Goal: Transaction & Acquisition: Purchase product/service

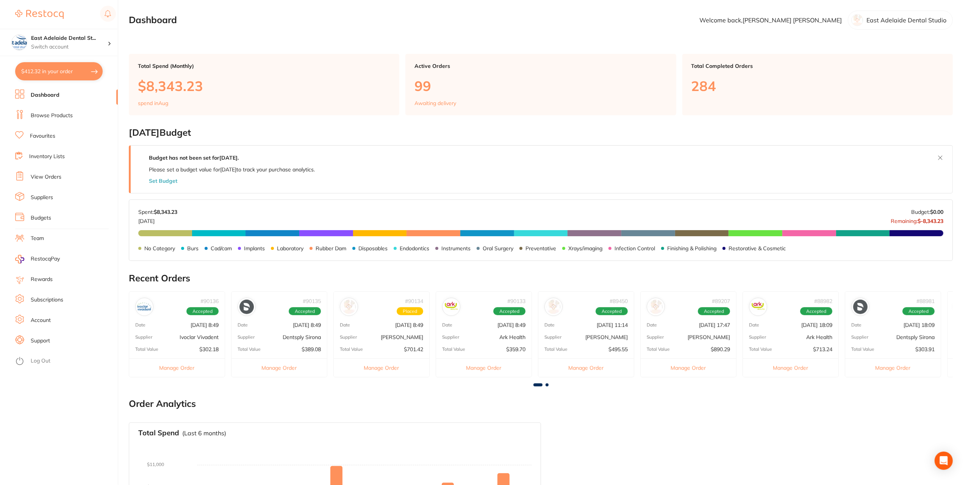
click at [59, 94] on li "Dashboard" at bounding box center [66, 94] width 103 height 11
click at [64, 110] on li "Browse Products" at bounding box center [66, 115] width 103 height 11
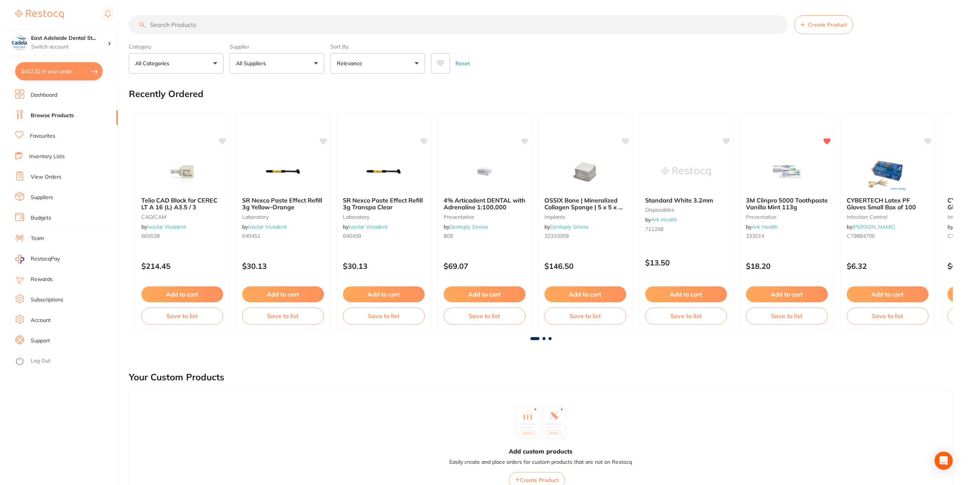
click at [69, 74] on button "$412.32 in your order" at bounding box center [59, 71] width 88 height 18
checkbox input "true"
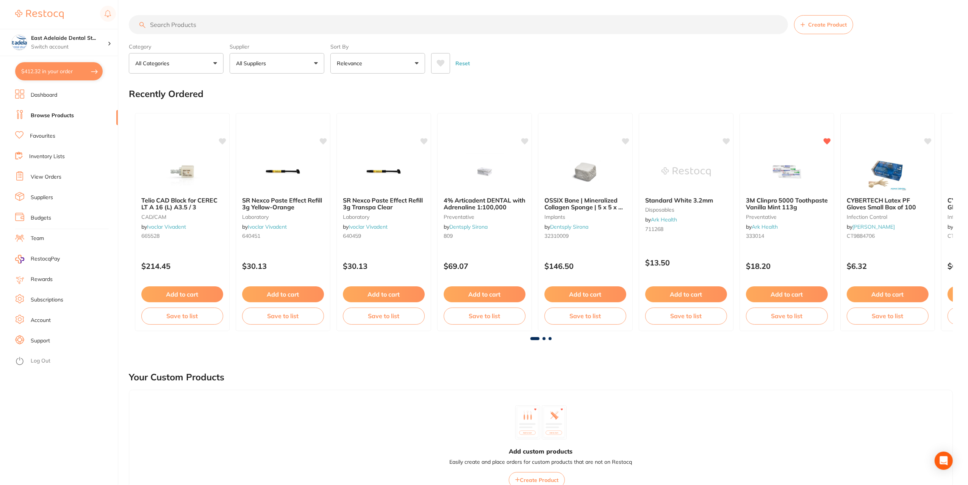
checkbox input "true"
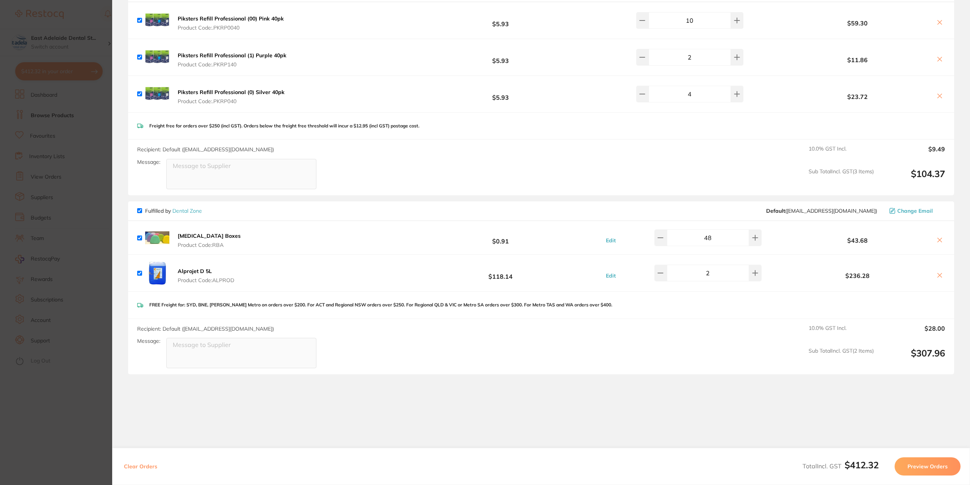
scroll to position [114, 0]
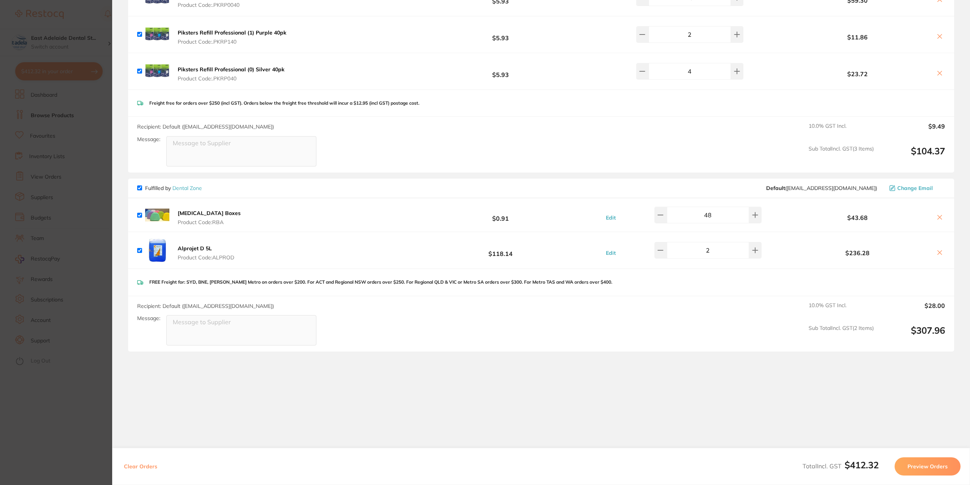
drag, startPoint x: 57, startPoint y: 427, endPoint x: 128, endPoint y: 168, distance: 268.4
click at [58, 427] on section "Update RRP Set your pre negotiated price for this item. Item Agreed RRP (excl. …" at bounding box center [485, 242] width 970 height 485
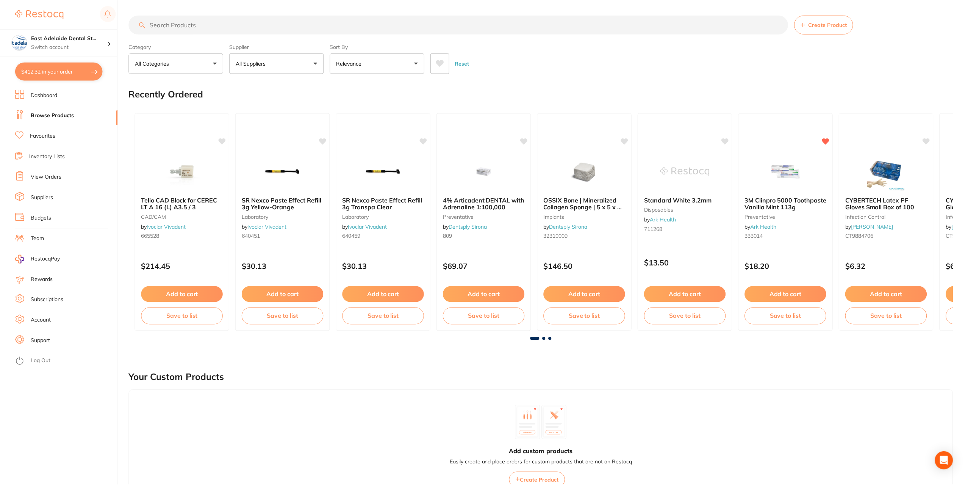
scroll to position [0, 0]
drag, startPoint x: 50, startPoint y: 134, endPoint x: 73, endPoint y: 108, distance: 34.9
click at [50, 133] on link "Favourites" at bounding box center [42, 136] width 25 height 8
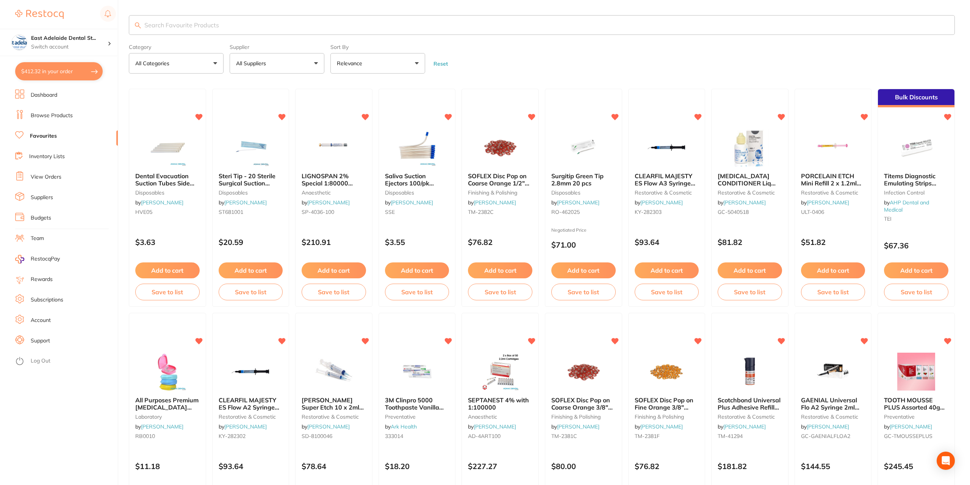
click at [204, 22] on input "search" at bounding box center [542, 25] width 826 height 20
click at [215, 29] on input "imp" at bounding box center [541, 25] width 824 height 20
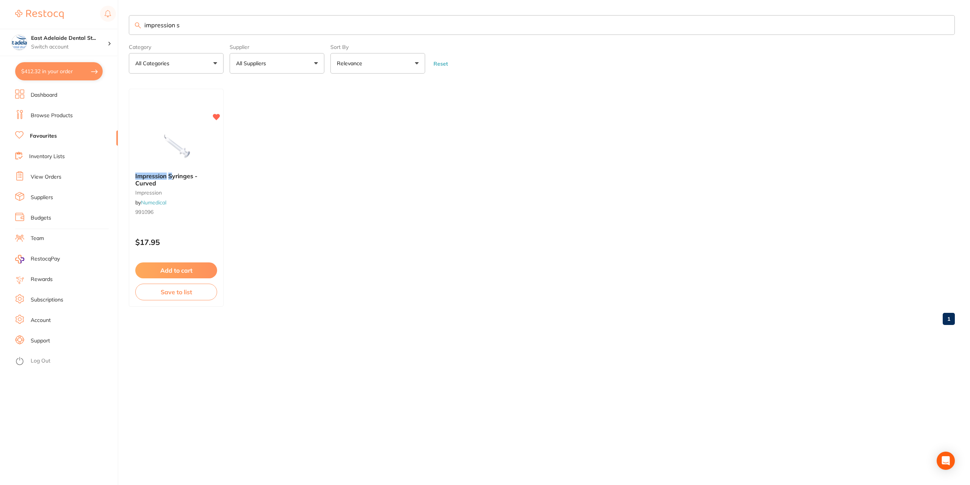
type input "impression s"
click at [62, 116] on link "Browse Products" at bounding box center [52, 116] width 42 height 8
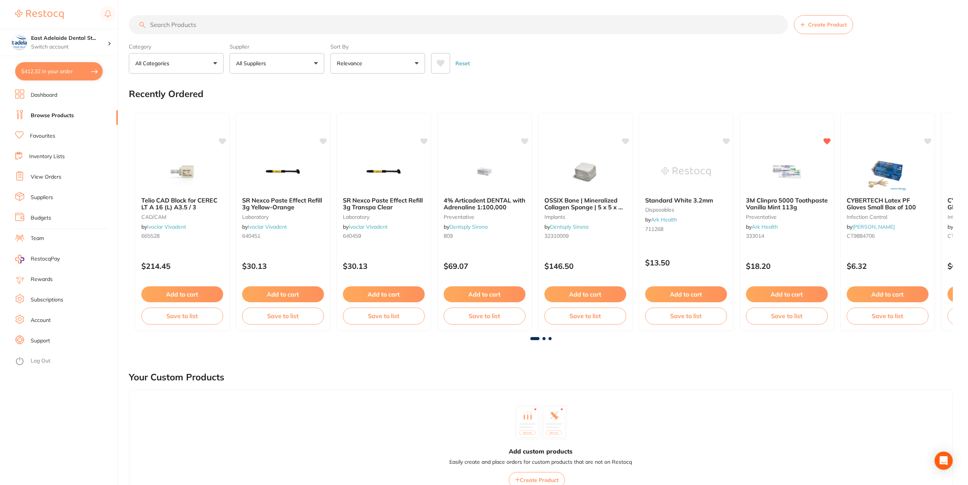
click at [178, 28] on input "search" at bounding box center [458, 24] width 659 height 19
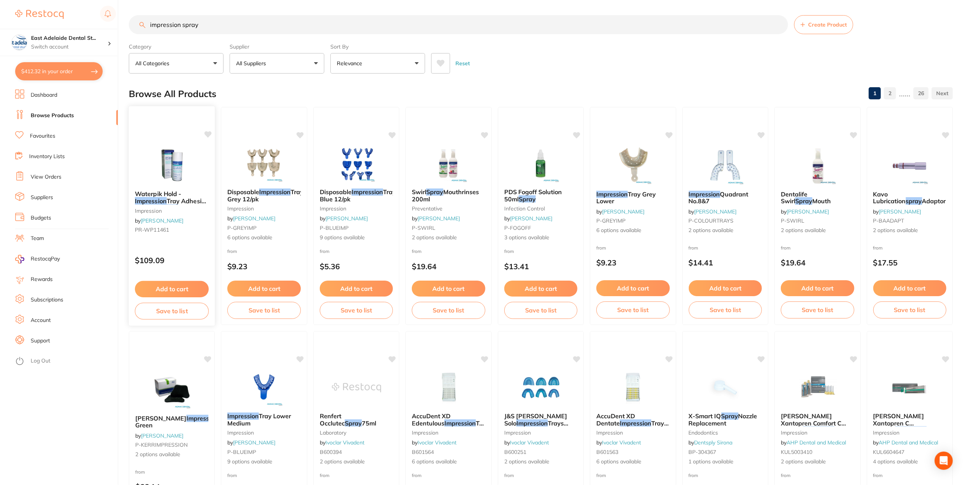
click at [186, 246] on div "Waterpik Hold - Impression Tray Adhesive - Aerosol Spray - 80ml impression by […" at bounding box center [171, 216] width 87 height 220
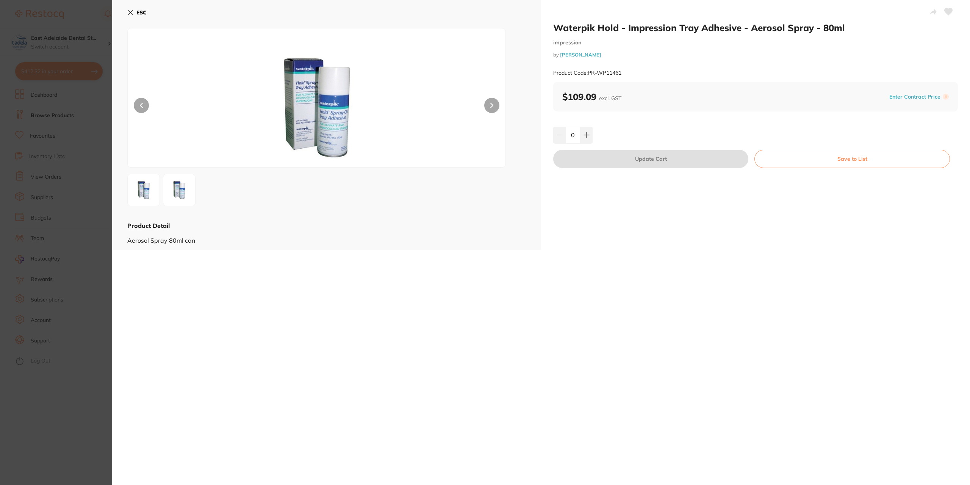
click at [86, 359] on section "Waterpik Hold - Impression Tray Adhesive - Aerosol Spray - 80ml impression by […" at bounding box center [485, 242] width 970 height 485
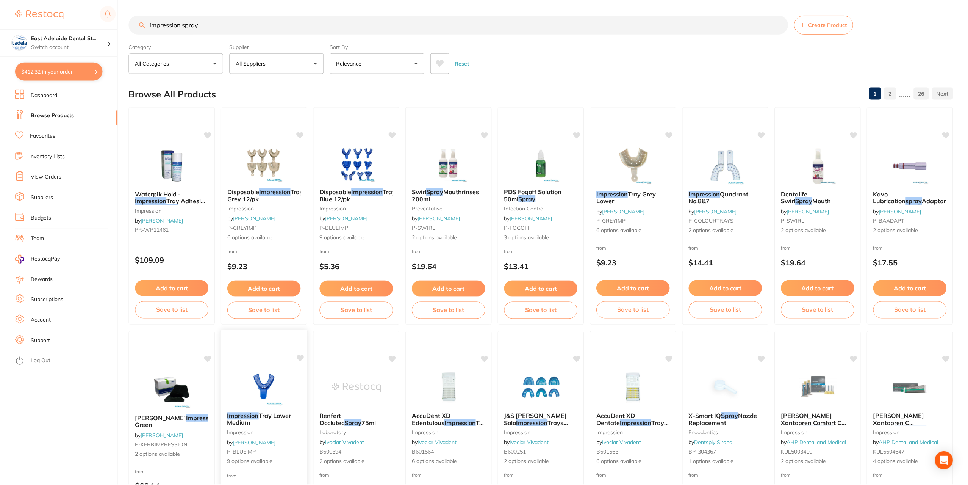
scroll to position [0, 0]
click at [184, 211] on small "impression" at bounding box center [171, 210] width 73 height 6
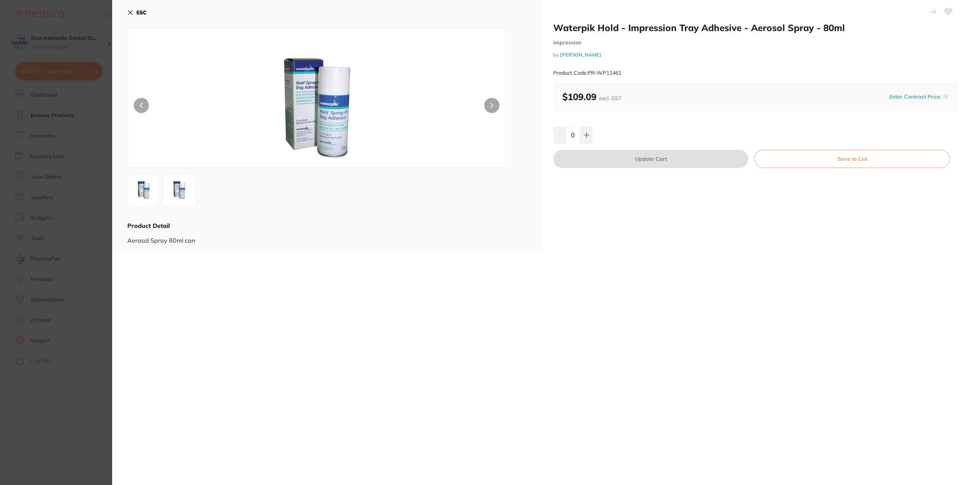
drag, startPoint x: 67, startPoint y: 406, endPoint x: 249, endPoint y: 69, distance: 383.8
click at [68, 405] on section "Waterpik Hold - Impression Tray Adhesive - Aerosol Spray - 80ml impression by […" at bounding box center [485, 242] width 970 height 485
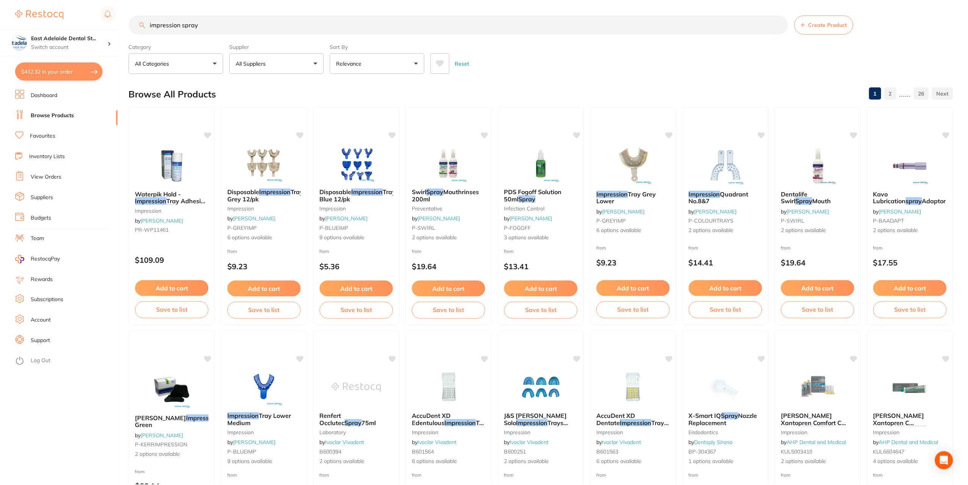
scroll to position [0, 0]
drag, startPoint x: 205, startPoint y: 23, endPoint x: 26, endPoint y: 47, distance: 180.4
click at [26, 47] on div "$412.32 East Adelaide Dental St... Switch account East Adelaide Dental Studio $…" at bounding box center [484, 242] width 968 height 485
click at [213, 19] on input "impression spray" at bounding box center [458, 24] width 659 height 19
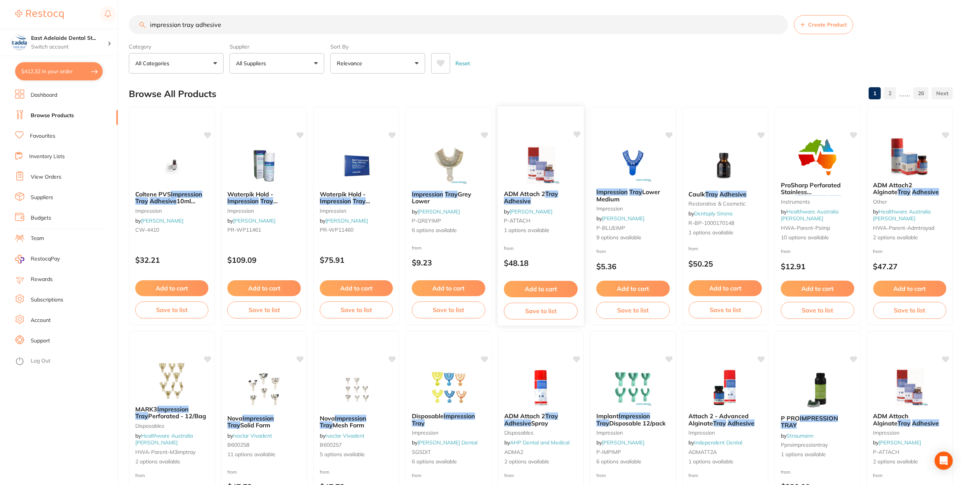
type input "impression tray adhesive"
click at [563, 218] on small "P-ATTACH" at bounding box center [541, 220] width 74 height 6
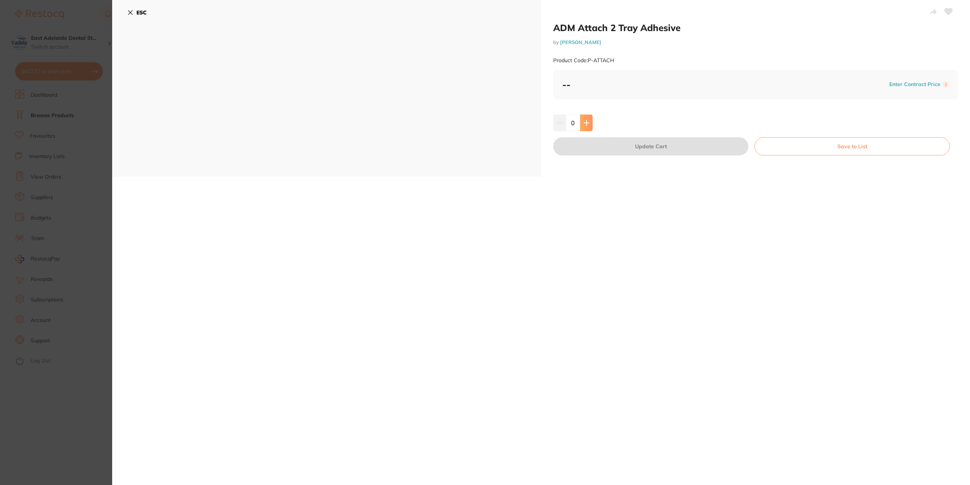
click at [584, 123] on icon at bounding box center [586, 122] width 5 height 5
click at [584, 122] on icon at bounding box center [586, 122] width 5 height 5
type input "3"
click at [599, 143] on button "Update Cart" at bounding box center [650, 146] width 195 height 18
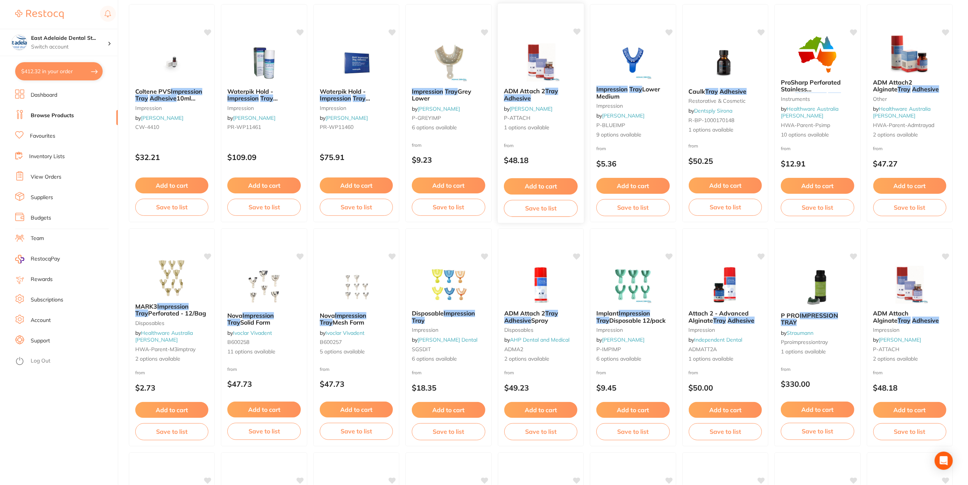
scroll to position [114, 0]
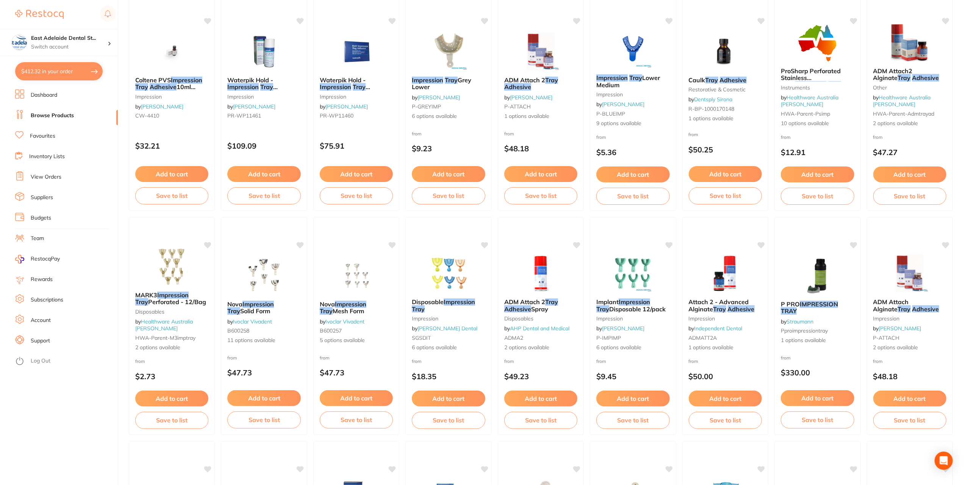
click at [66, 68] on button "$412.32 in your order" at bounding box center [59, 71] width 88 height 18
checkbox input "true"
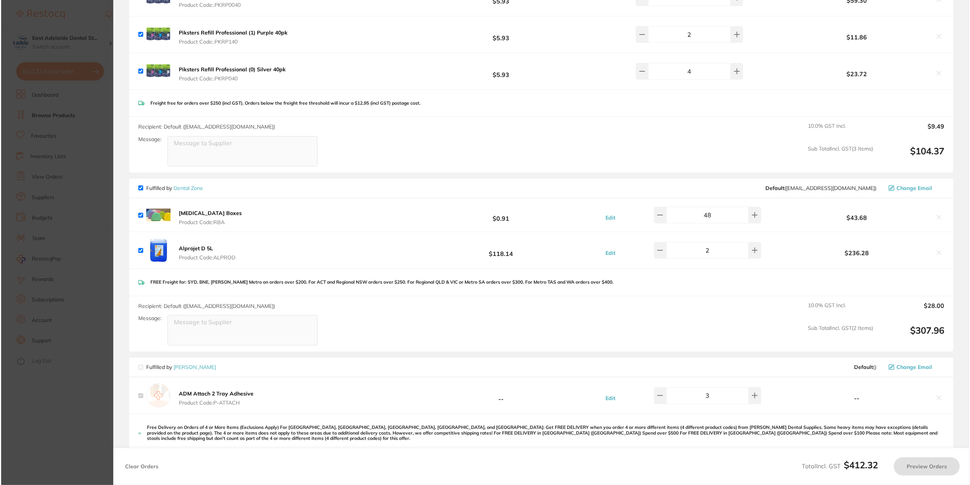
scroll to position [0, 0]
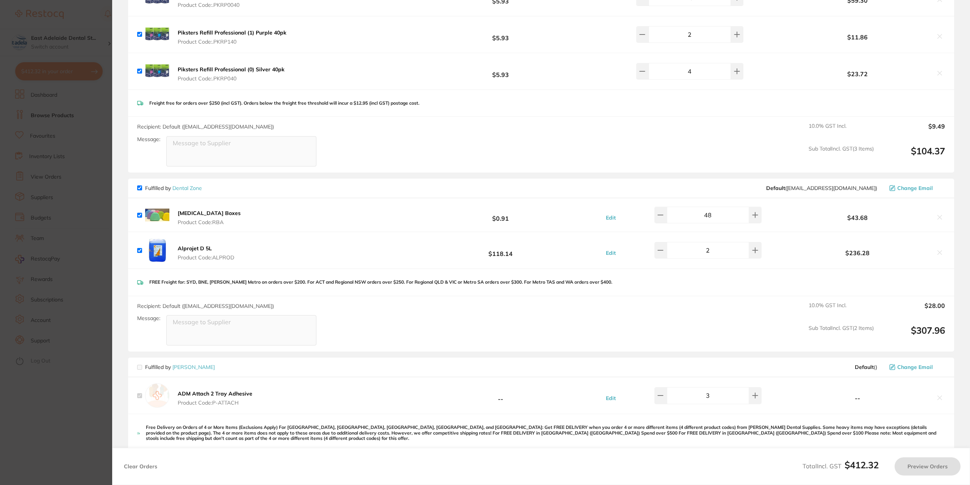
checkbox input "true"
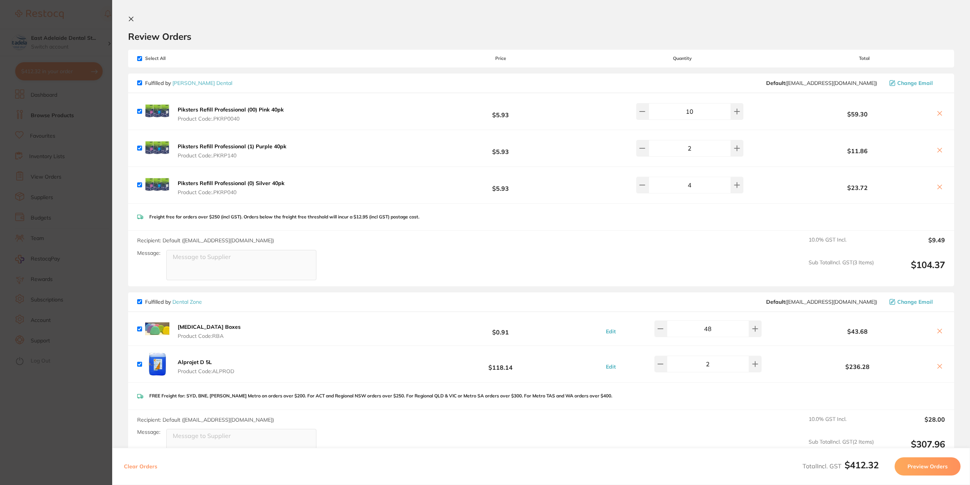
scroll to position [141, 0]
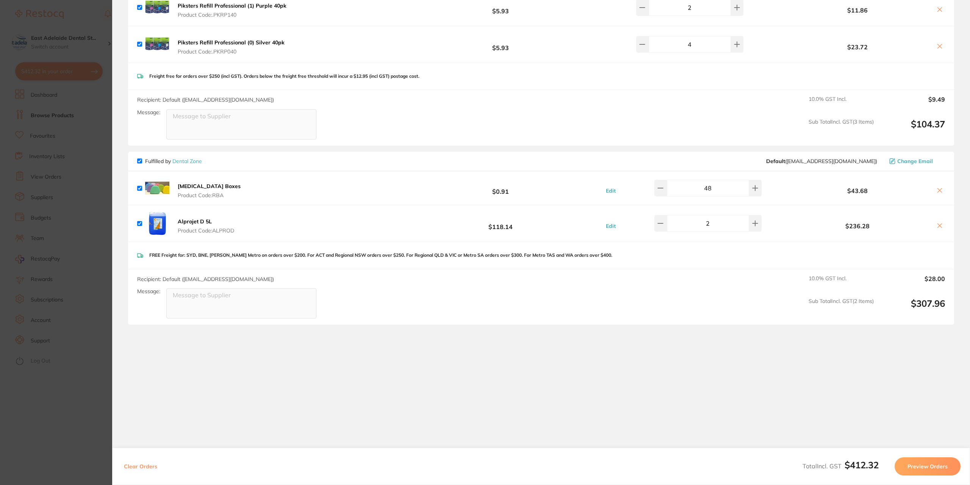
drag, startPoint x: 99, startPoint y: 383, endPoint x: 122, endPoint y: 377, distance: 23.6
click at [99, 384] on section "Update RRP Set your pre negotiated price for this item. Item Agreed RRP (excl. …" at bounding box center [485, 242] width 970 height 485
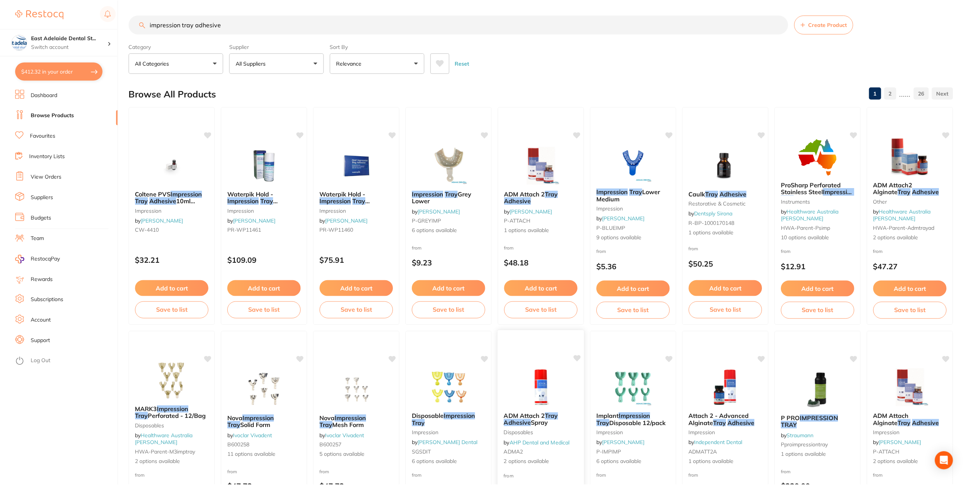
scroll to position [114, 0]
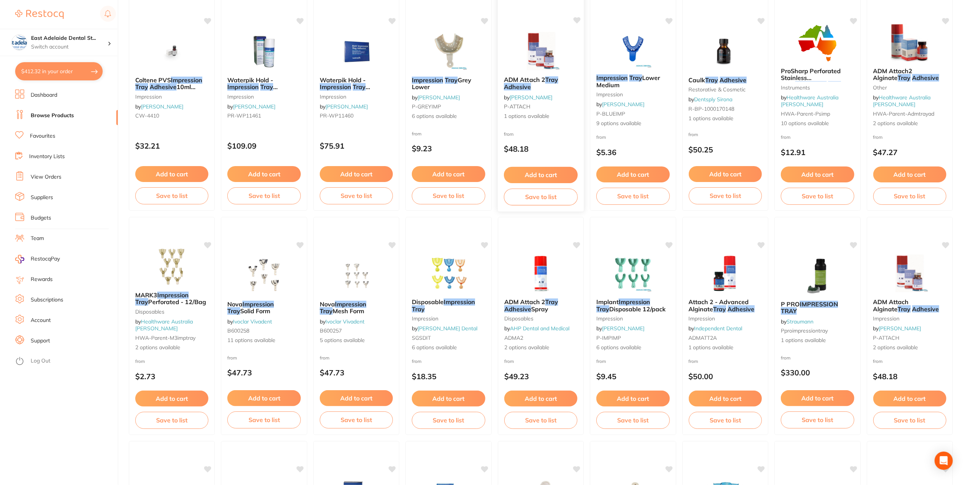
click at [549, 175] on button "Add to cart" at bounding box center [541, 175] width 74 height 16
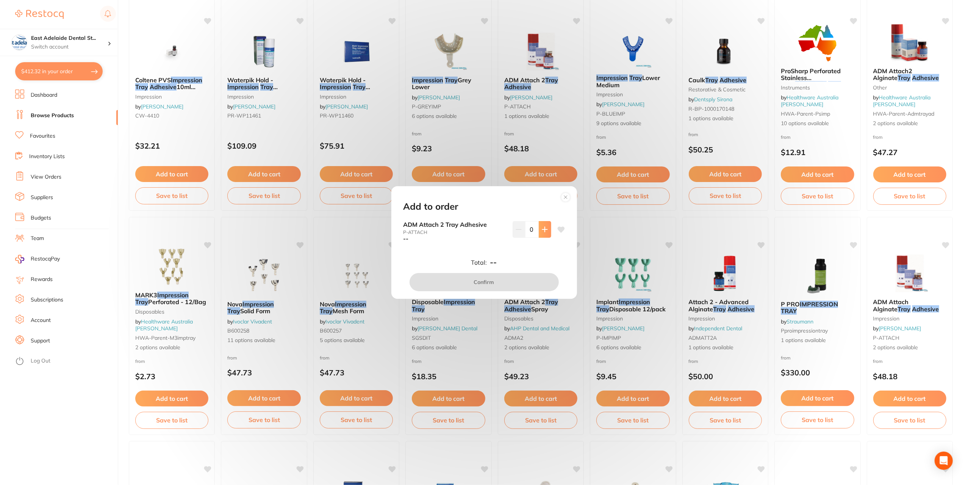
click at [548, 228] on button at bounding box center [545, 229] width 13 height 17
type input "3"
click at [498, 280] on button "Confirm" at bounding box center [484, 282] width 149 height 18
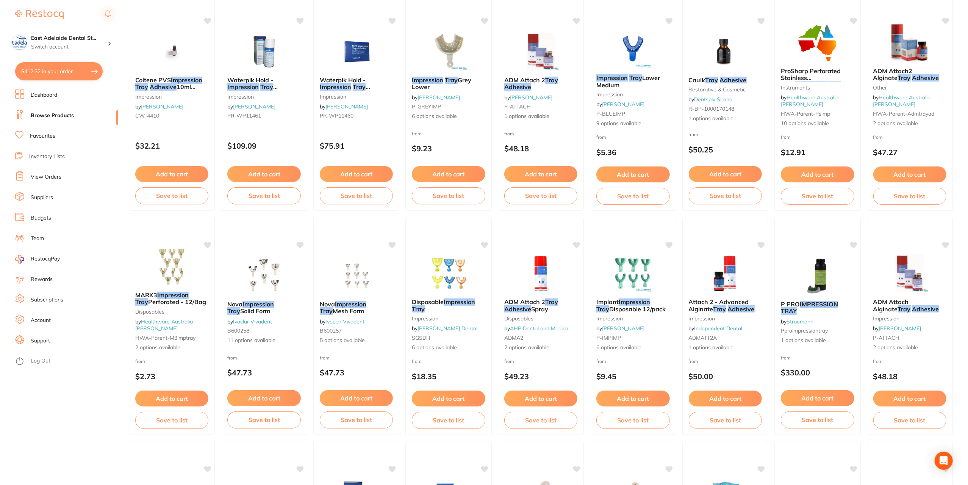
checkbox input "false"
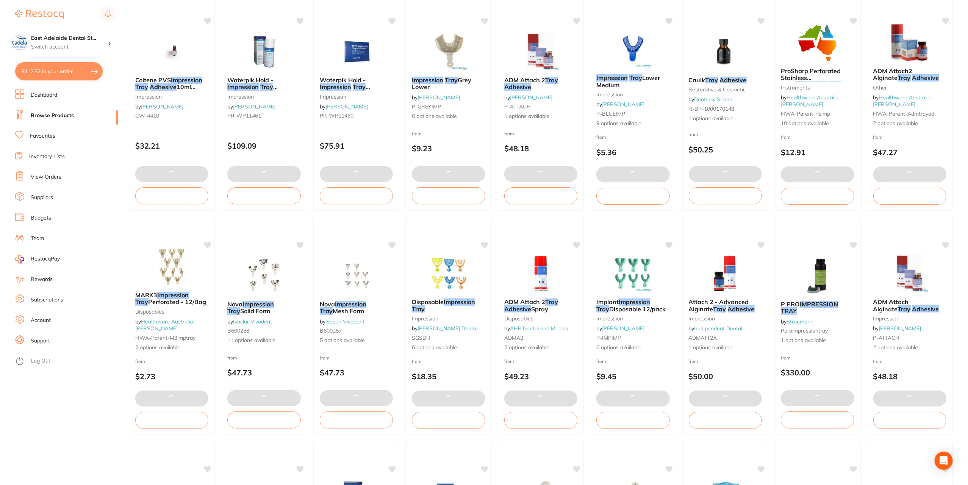
type input "6"
